Goal: Information Seeking & Learning: Learn about a topic

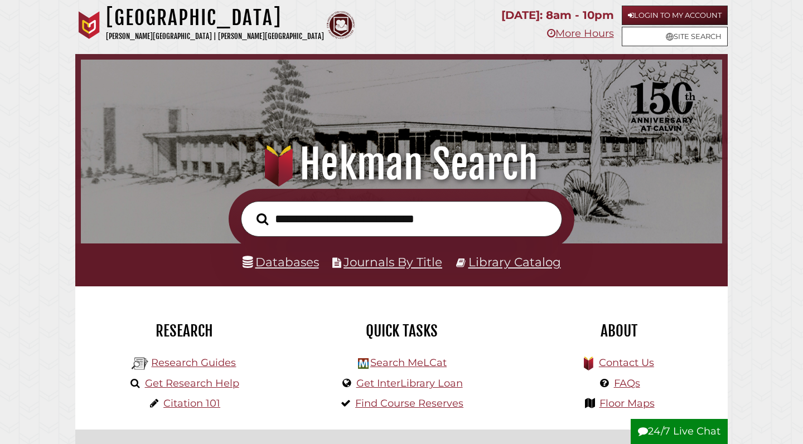
scroll to position [212, 636]
click at [271, 263] on link "Databases" at bounding box center [281, 262] width 76 height 14
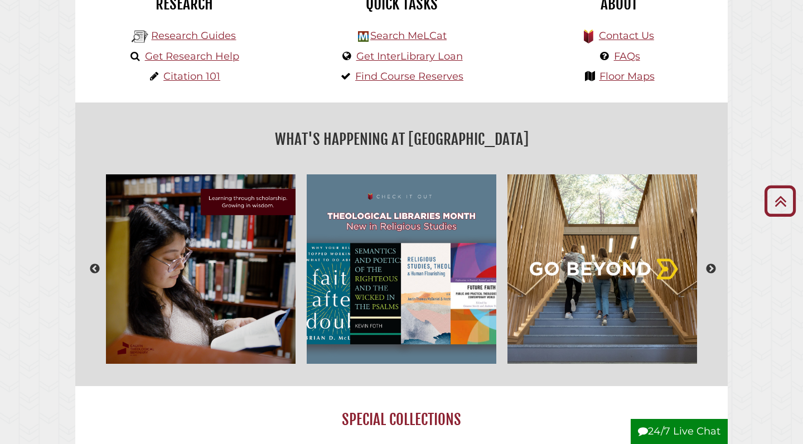
scroll to position [25, 0]
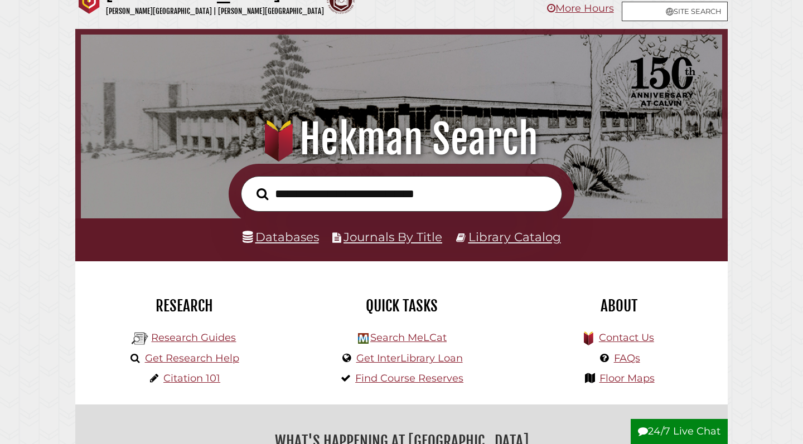
click at [287, 240] on link "Databases" at bounding box center [281, 237] width 76 height 14
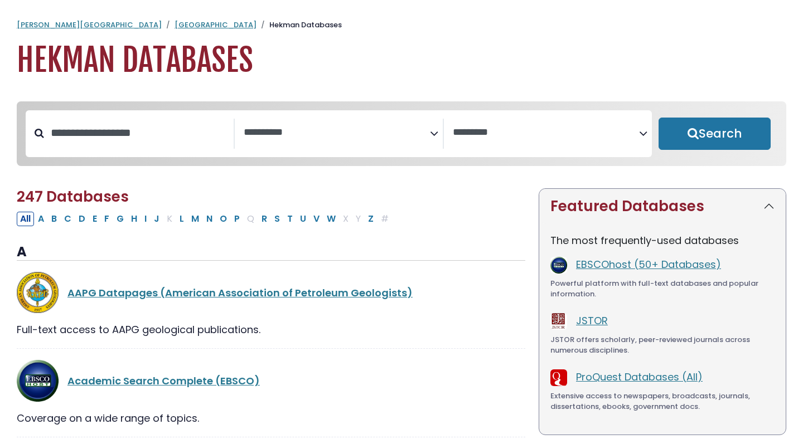
select select "Database Subject Filter"
select select "Database Vendors Filter"
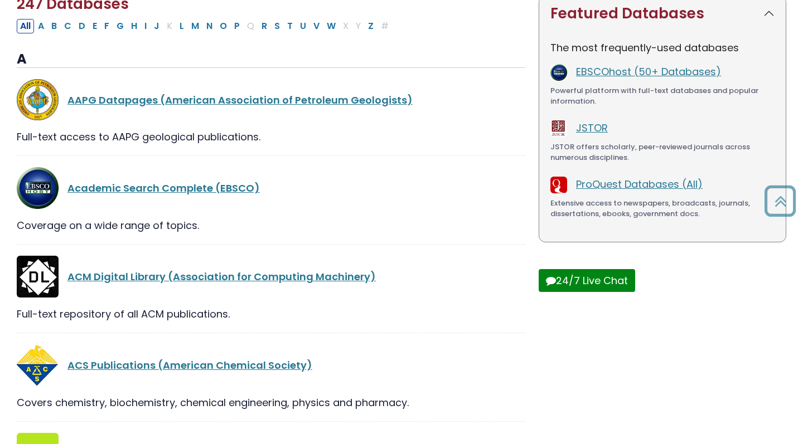
scroll to position [200, 0]
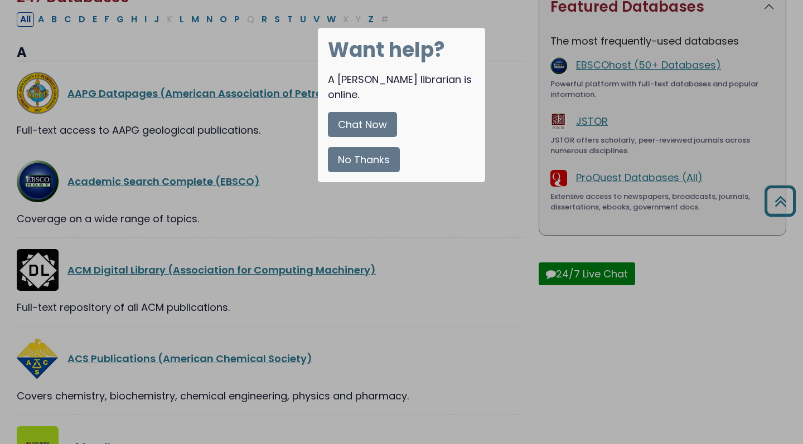
click at [409, 217] on div at bounding box center [401, 222] width 803 height 444
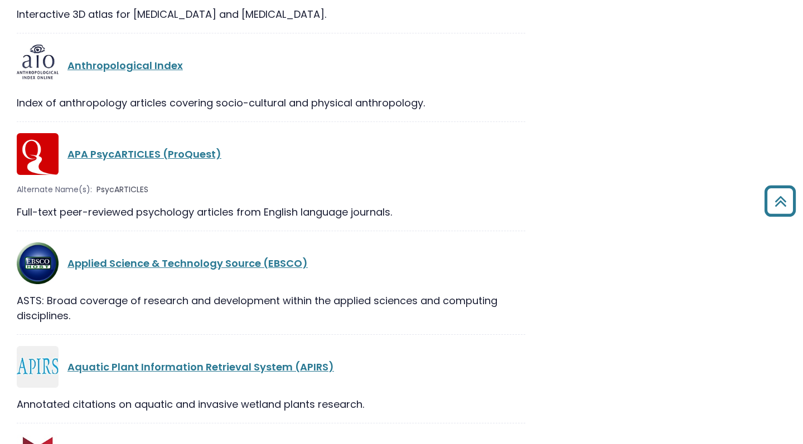
scroll to position [1841, 0]
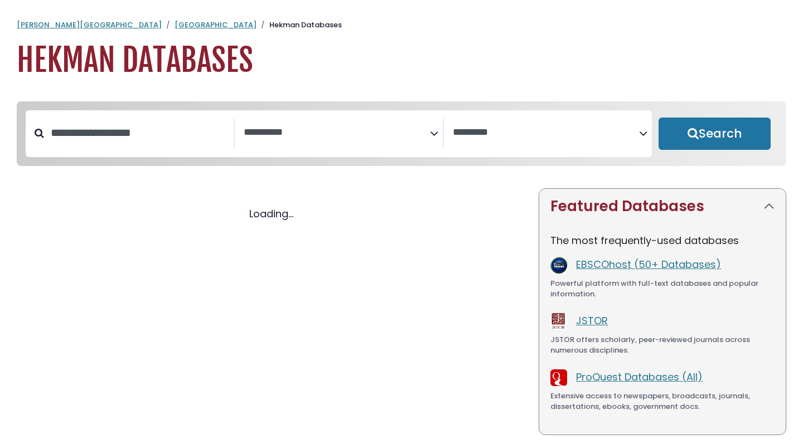
select select "Database Subject Filter"
select select "Database Vendors Filter"
select select "Database Subject Filter"
select select "Database Vendors Filter"
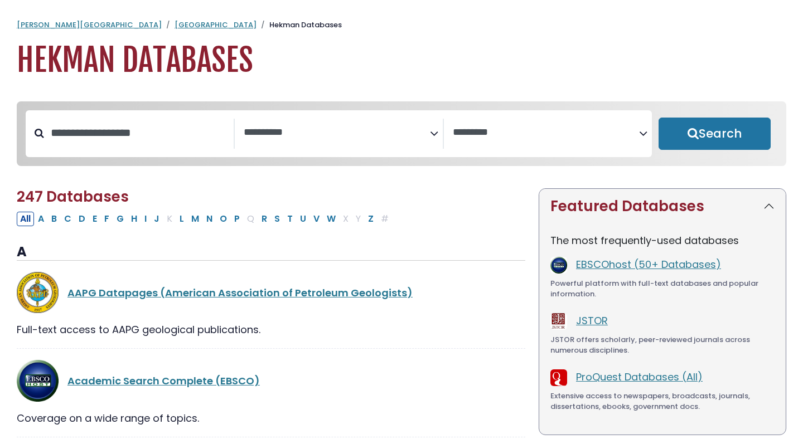
click at [364, 146] on span "Search filters" at bounding box center [337, 134] width 186 height 30
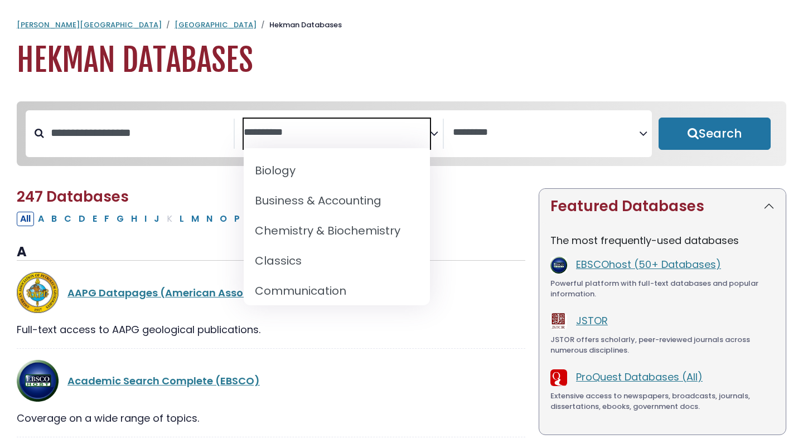
scroll to position [66, 0]
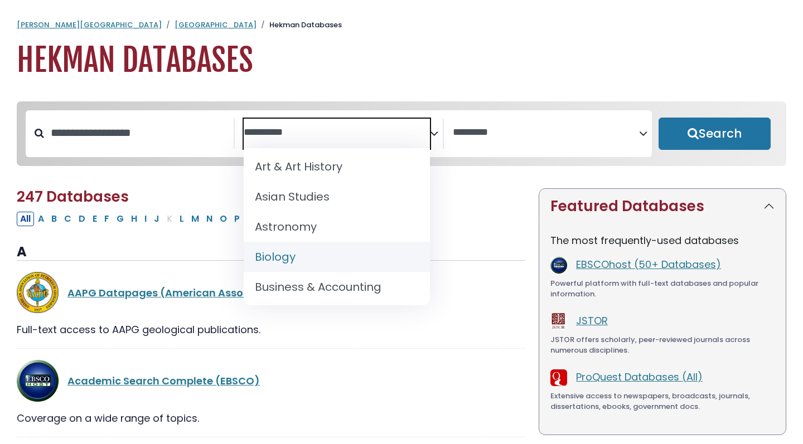
select select "*****"
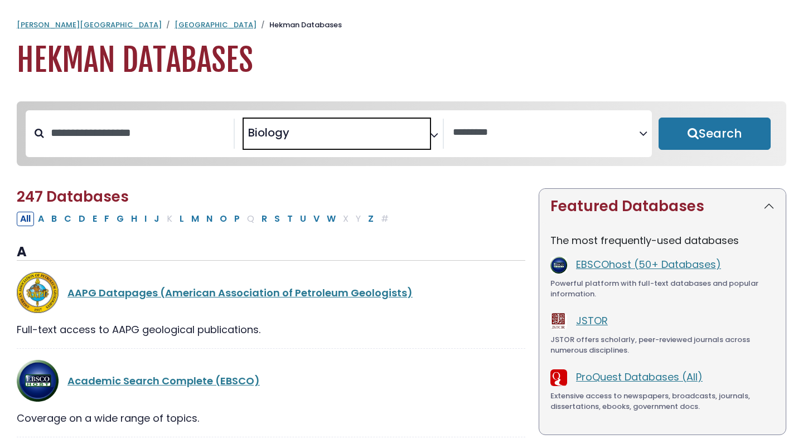
scroll to position [67, 0]
click at [733, 135] on button "Search" at bounding box center [715, 134] width 112 height 32
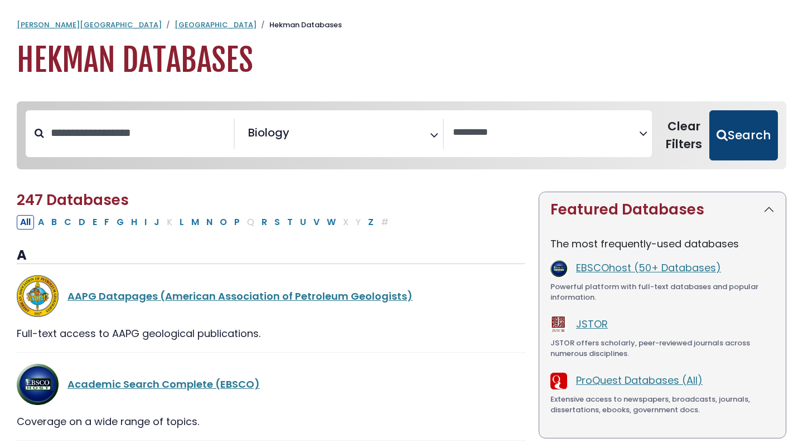
select select "Database Vendors Filter"
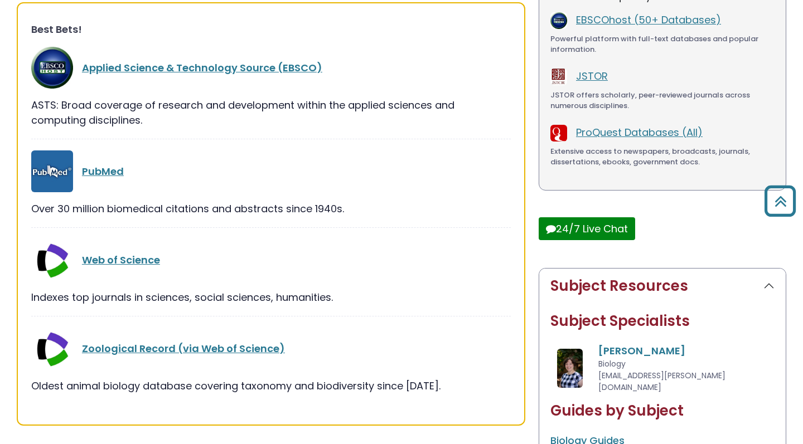
scroll to position [219, 0]
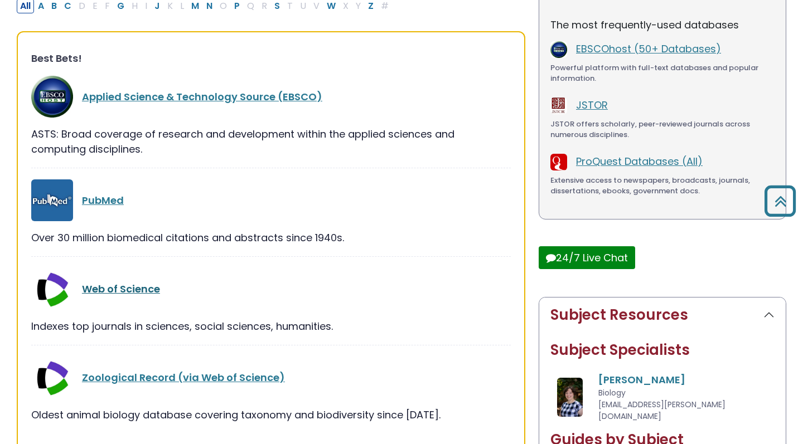
click at [133, 285] on link "Web of Science" at bounding box center [121, 289] width 78 height 14
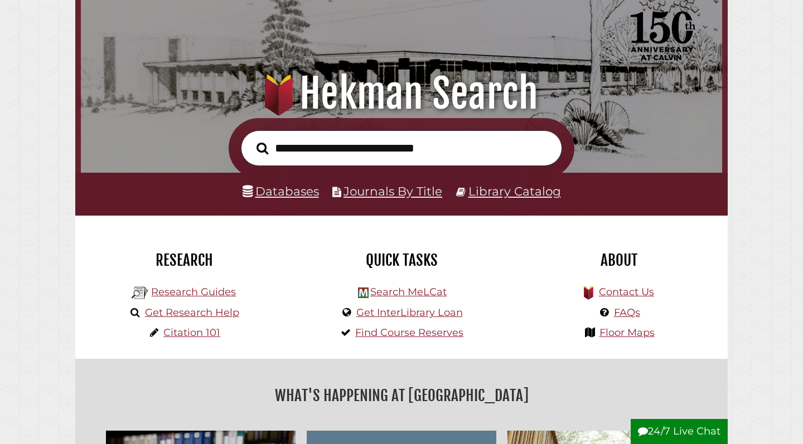
scroll to position [79, 0]
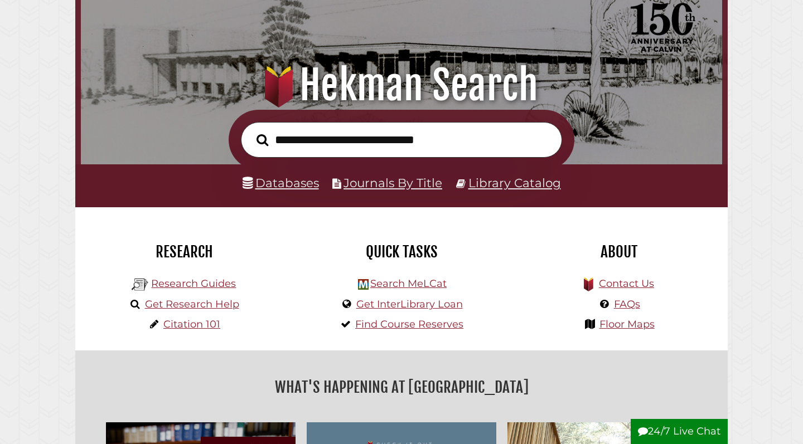
click at [275, 182] on link "Databases" at bounding box center [281, 183] width 76 height 14
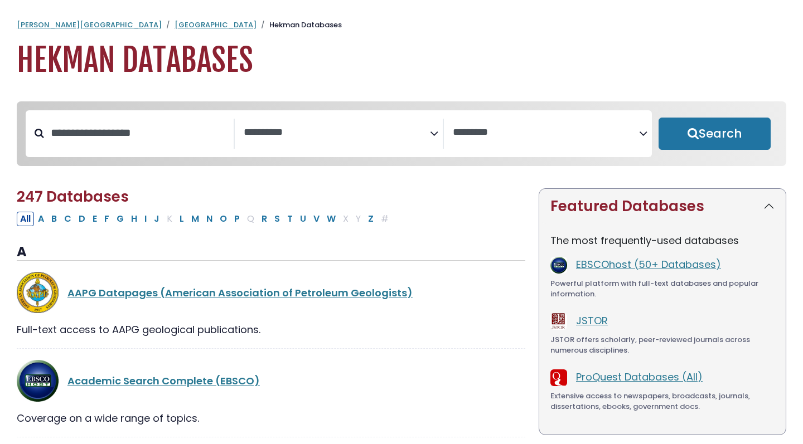
select select "Database Subject Filter"
select select "Database Vendors Filter"
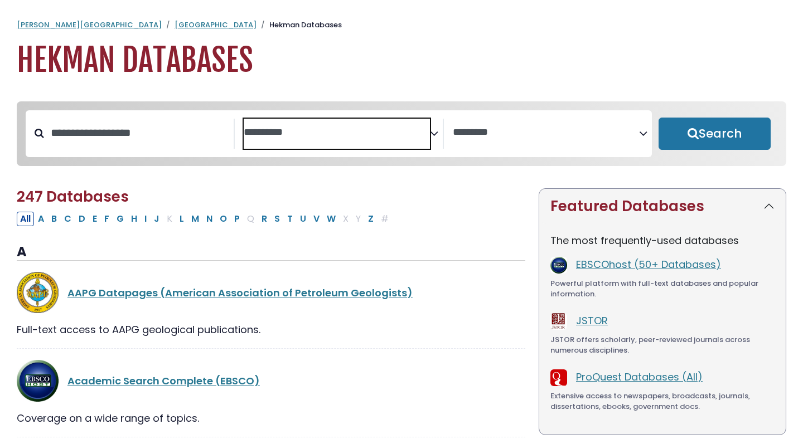
click at [380, 144] on span "Search filters" at bounding box center [337, 134] width 186 height 30
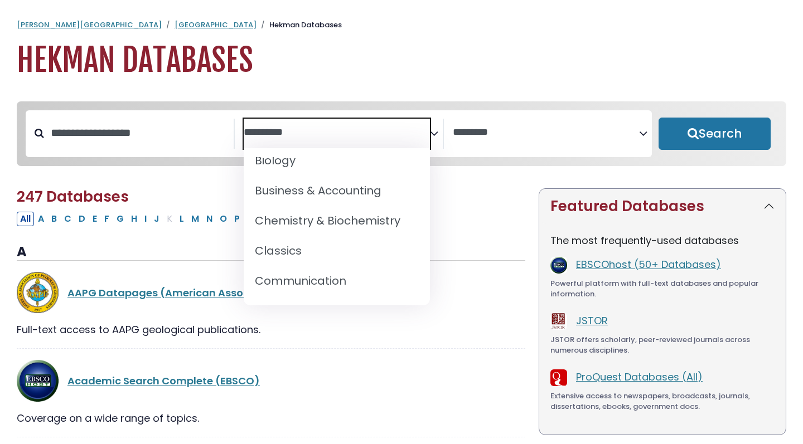
scroll to position [130, 0]
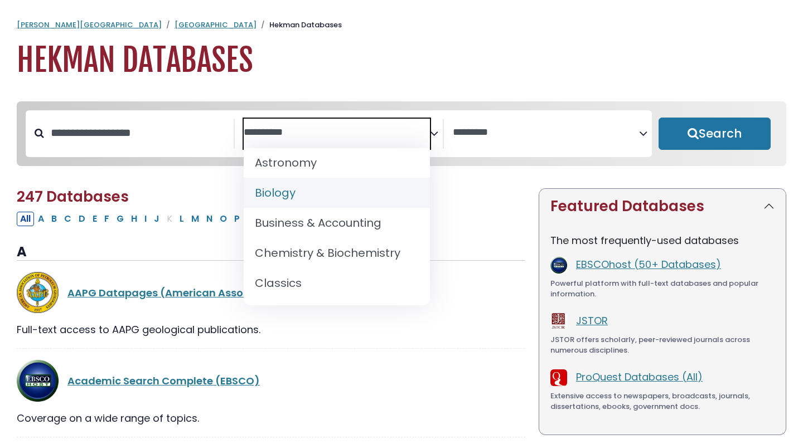
select select "*****"
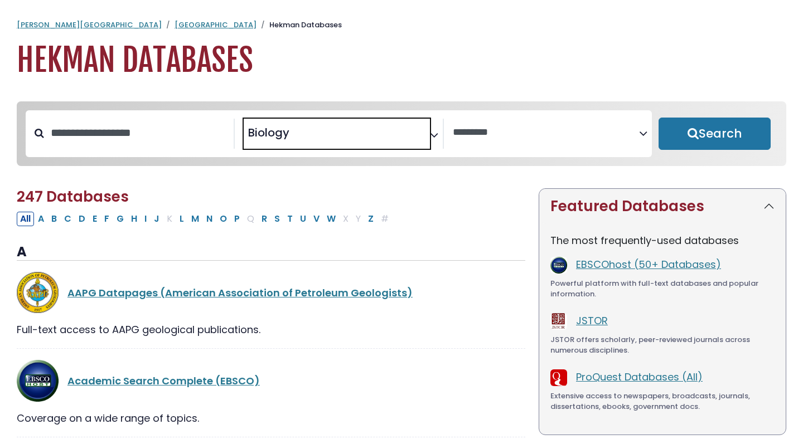
scroll to position [67, 0]
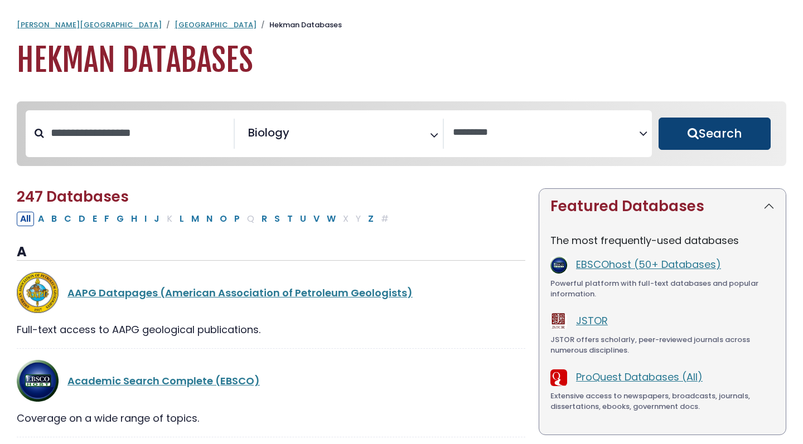
click at [700, 138] on button "Search" at bounding box center [715, 134] width 112 height 32
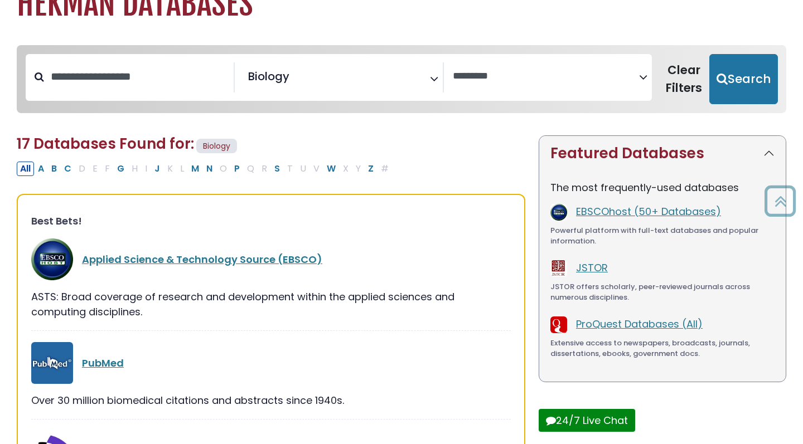
scroll to position [55, 0]
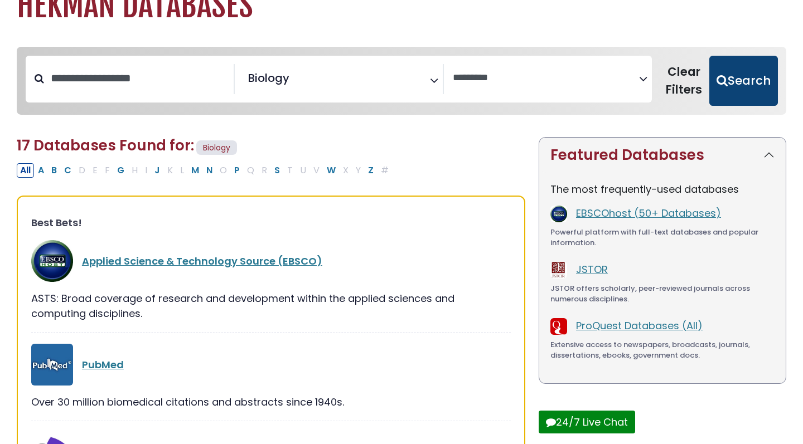
click at [731, 93] on button "Search" at bounding box center [743, 81] width 69 height 50
select select "Database Vendors Filter"
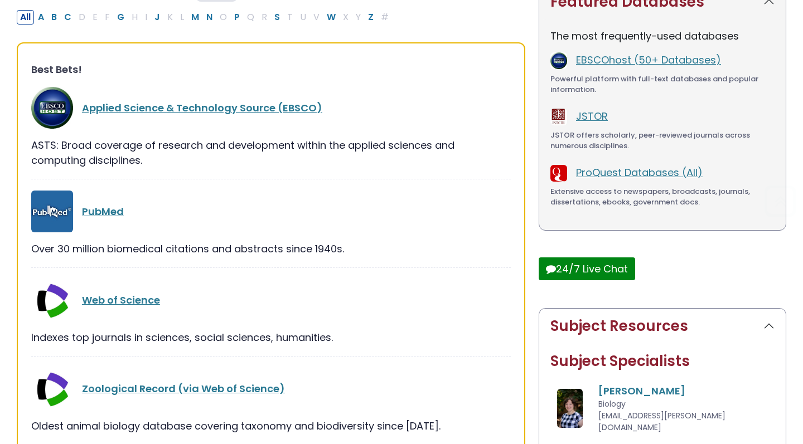
scroll to position [223, 0]
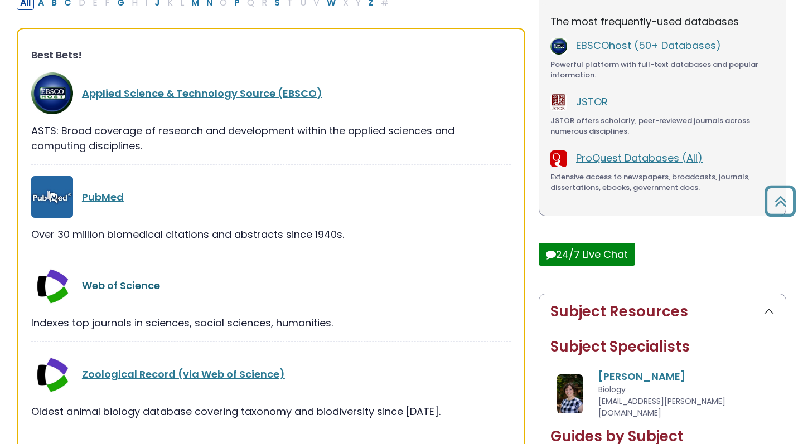
click at [121, 286] on link "Web of Science" at bounding box center [121, 286] width 78 height 14
